Goal: Information Seeking & Learning: Learn about a topic

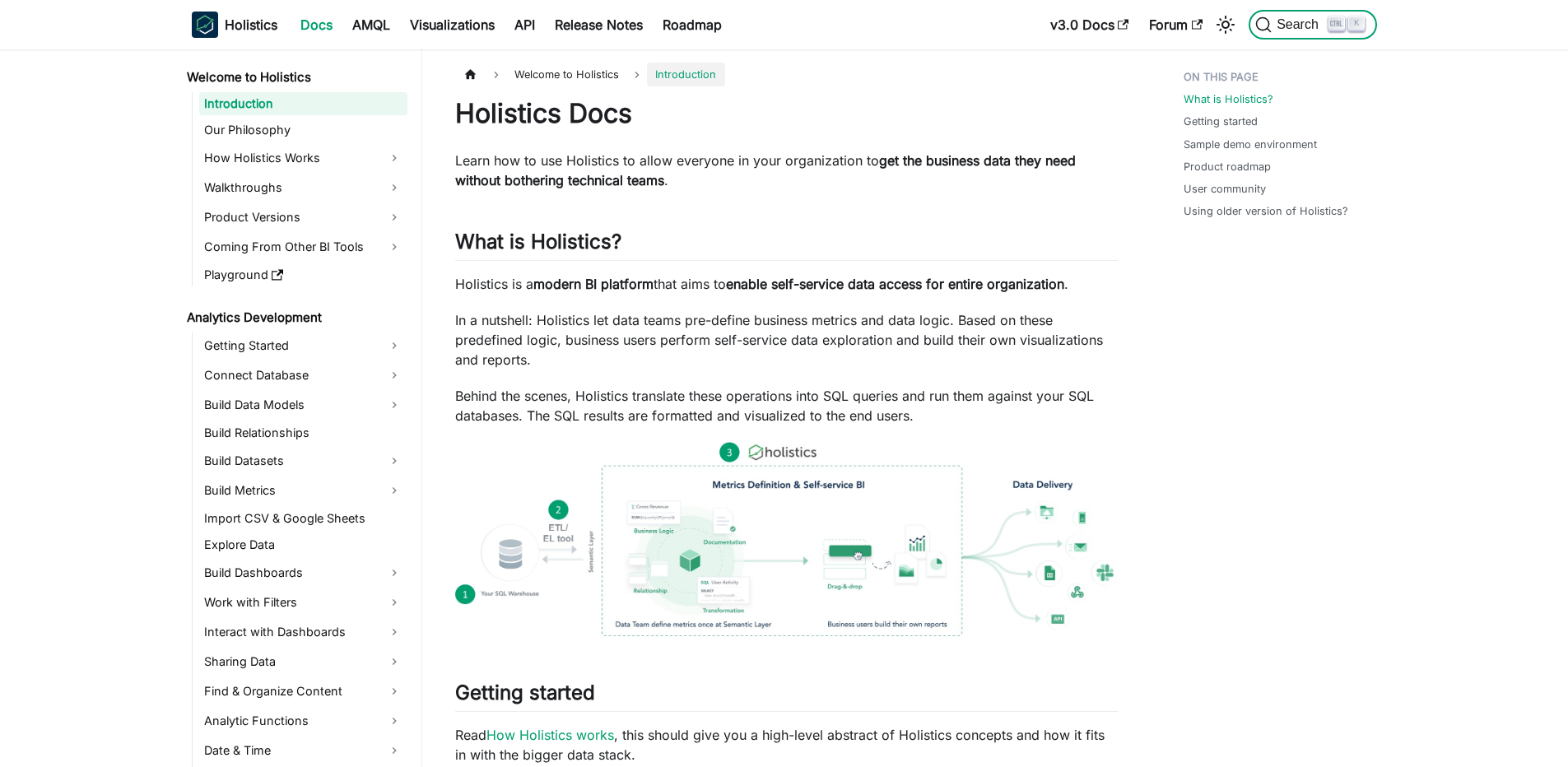
click at [1362, 17] on kbd "K" at bounding box center [1357, 24] width 17 height 15
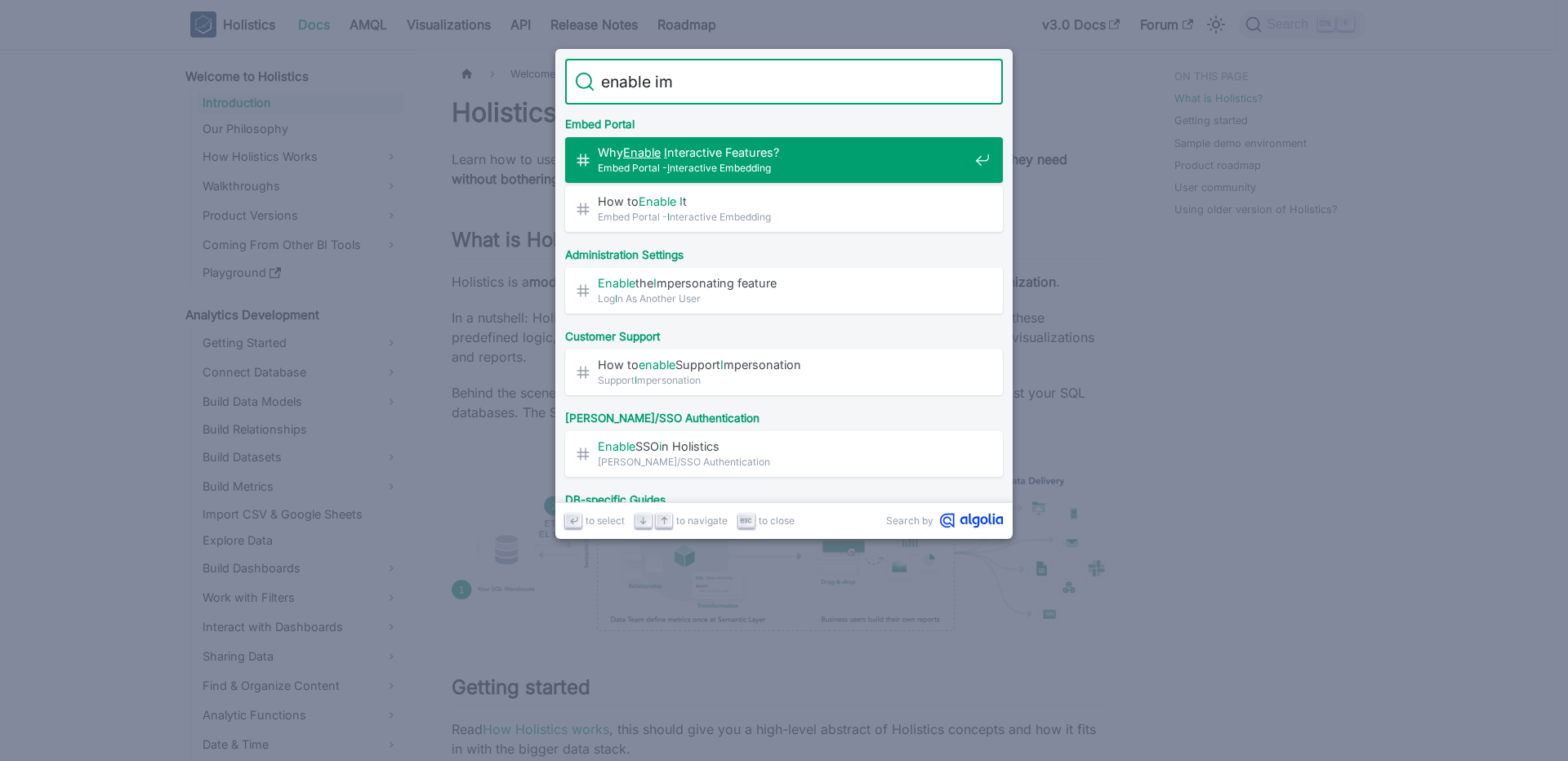
type input "enable imp"
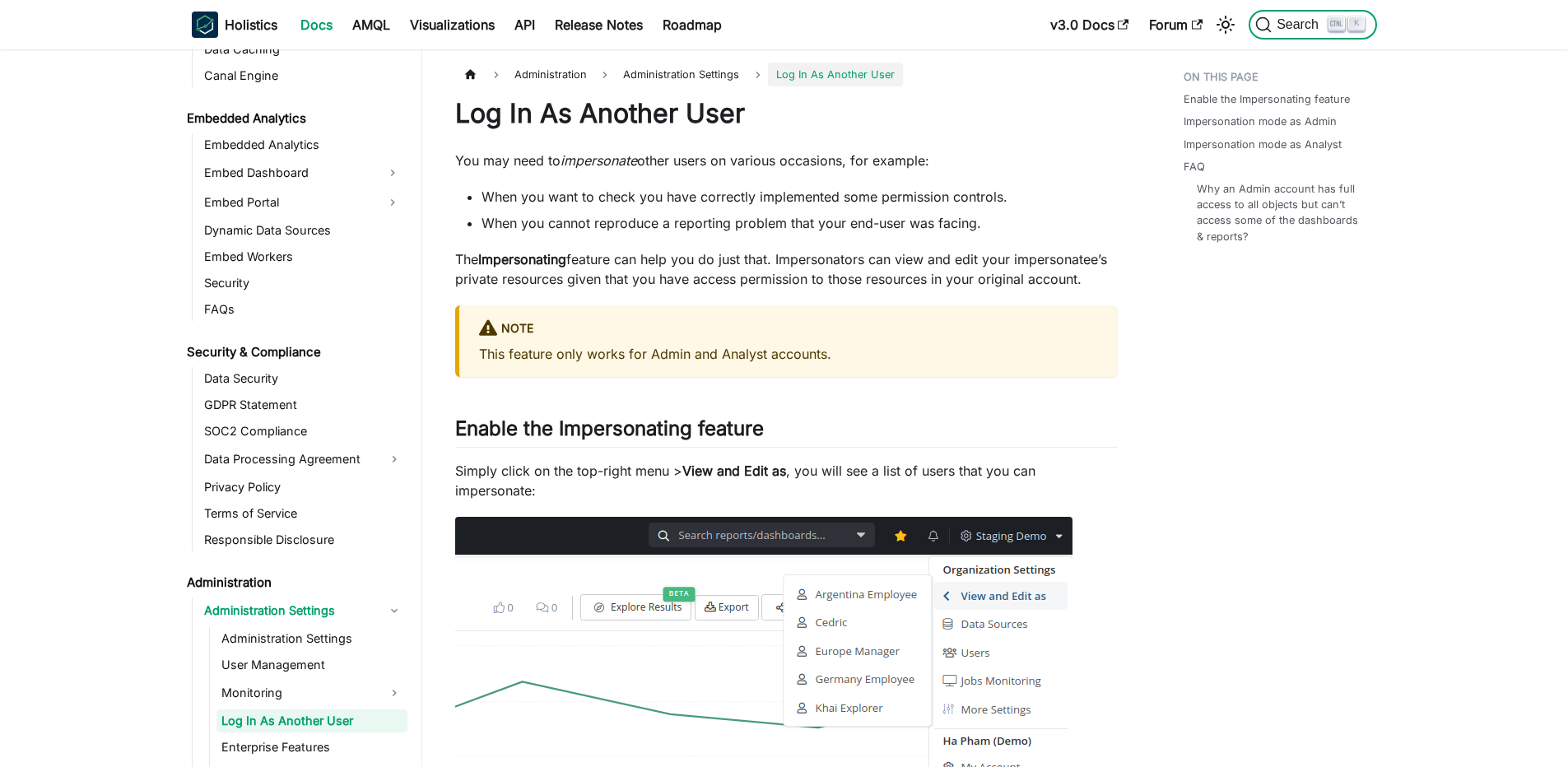
click at [1287, 34] on button "Search K" at bounding box center [1312, 25] width 127 height 30
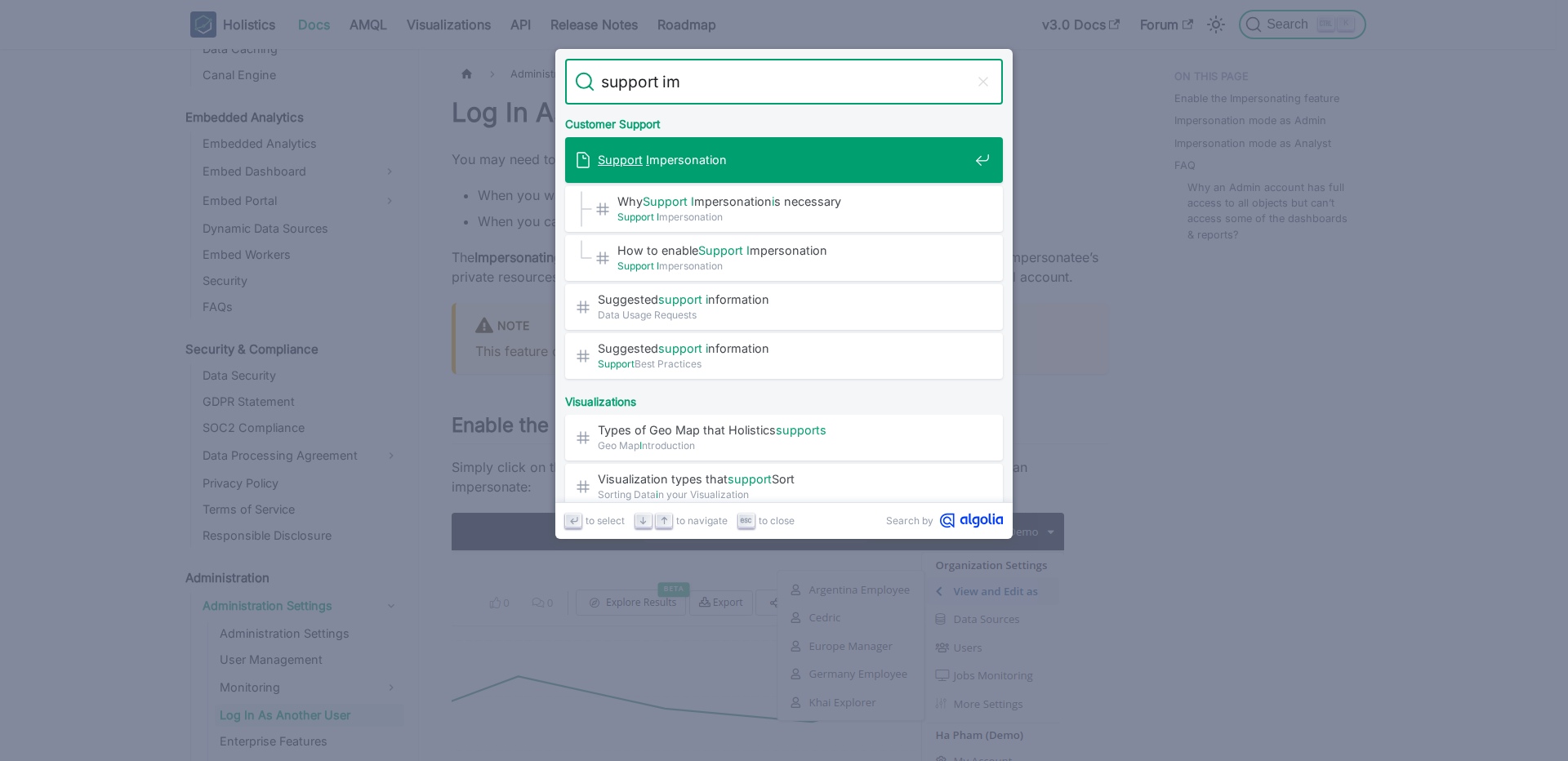
type input "support imp"
